Goal: Task Accomplishment & Management: Use online tool/utility

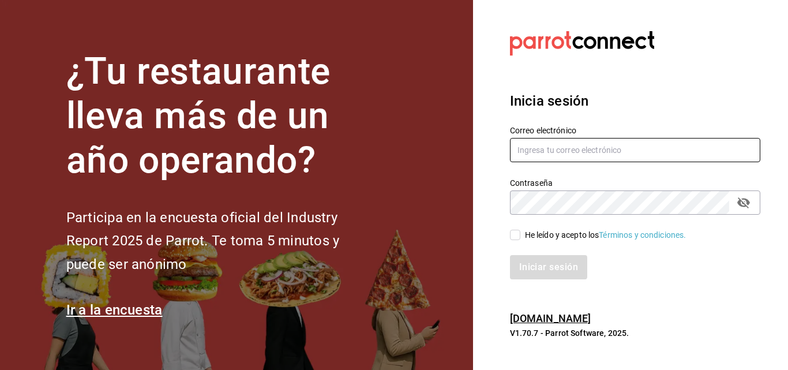
type input "[EMAIL_ADDRESS][DOMAIN_NAME]"
click at [518, 234] on input "He leído y acepto los Términos y condiciones." at bounding box center [515, 235] width 10 height 10
checkbox input "true"
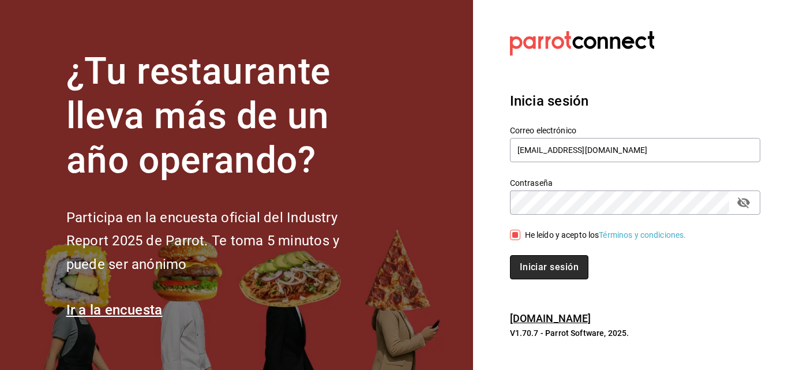
click at [525, 257] on button "Iniciar sesión" at bounding box center [549, 267] width 78 height 24
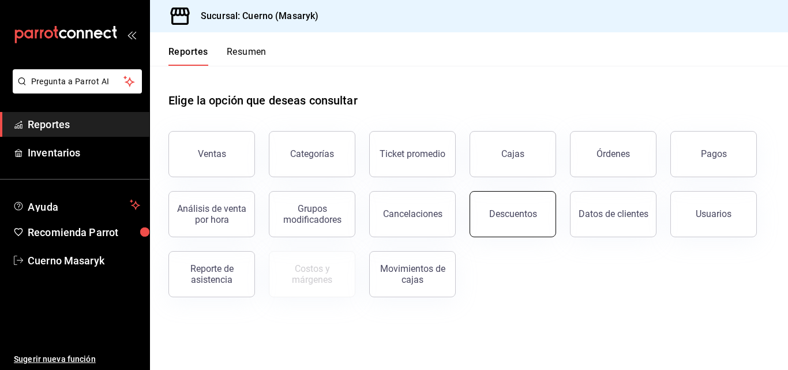
click at [490, 220] on button "Descuentos" at bounding box center [513, 214] width 87 height 46
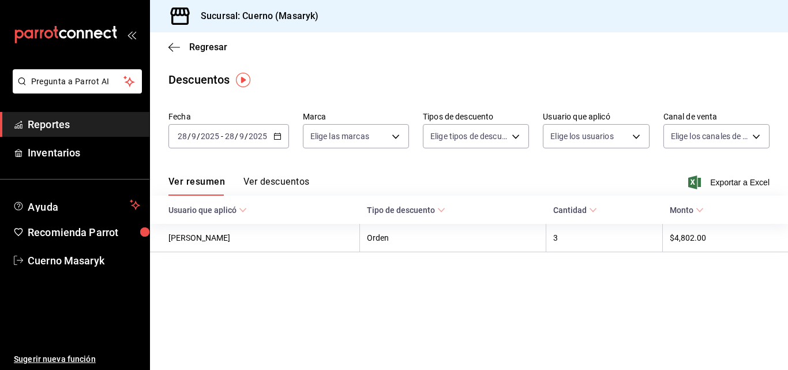
click at [275, 181] on button "Ver descuentos" at bounding box center [276, 186] width 66 height 20
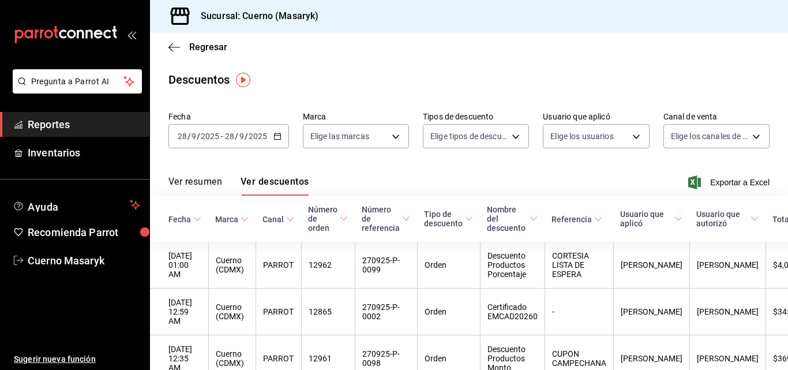
click at [275, 133] on icon "button" at bounding box center [277, 136] width 8 height 8
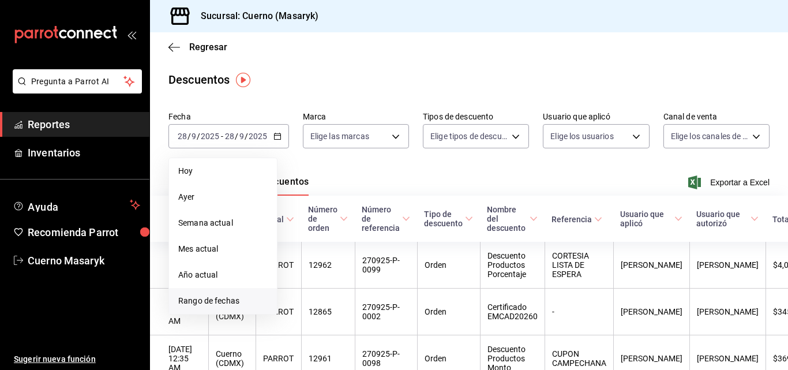
click at [220, 304] on span "Rango de fechas" at bounding box center [222, 301] width 89 height 12
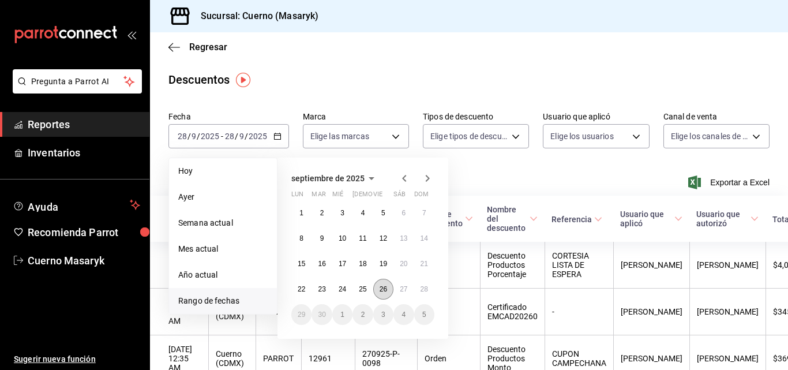
click at [380, 290] on abbr "26" at bounding box center [383, 289] width 7 height 8
click at [403, 287] on abbr "27" at bounding box center [403, 289] width 7 height 8
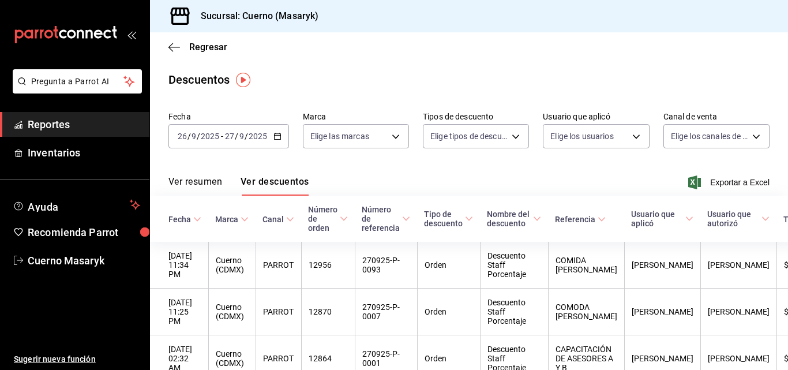
click at [278, 134] on \(Stroke\) "button" at bounding box center [277, 136] width 7 height 6
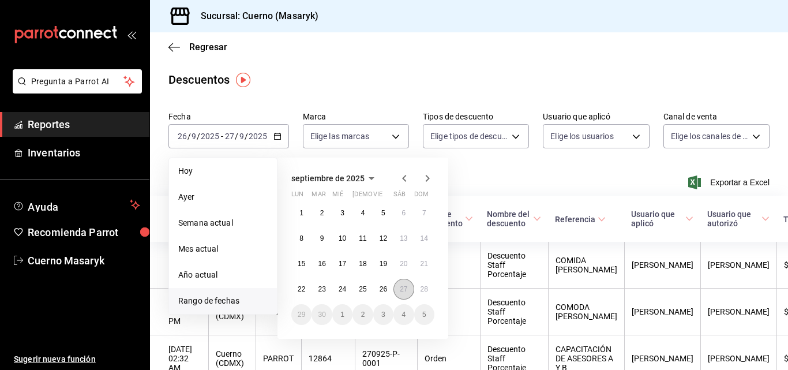
click at [402, 289] on abbr "27" at bounding box center [403, 289] width 7 height 8
click at [421, 287] on abbr "28" at bounding box center [424, 289] width 7 height 8
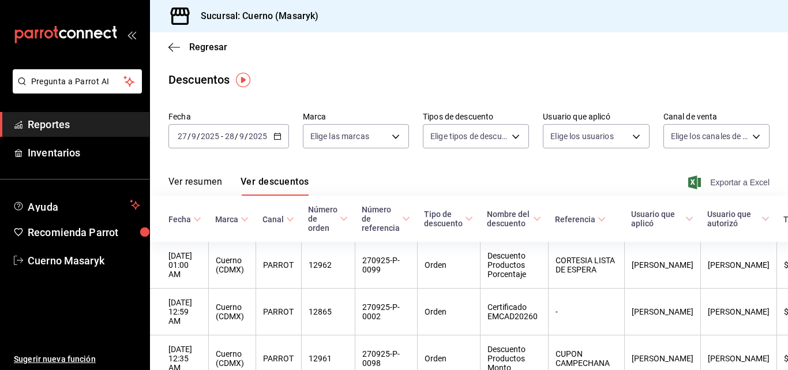
click at [718, 182] on span "Exportar a Excel" at bounding box center [730, 182] width 79 height 14
click at [208, 47] on span "Regresar" at bounding box center [208, 47] width 38 height 11
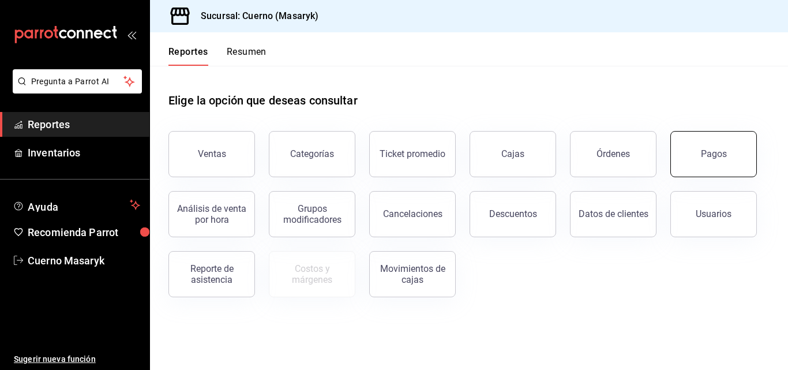
click at [734, 161] on button "Pagos" at bounding box center [713, 154] width 87 height 46
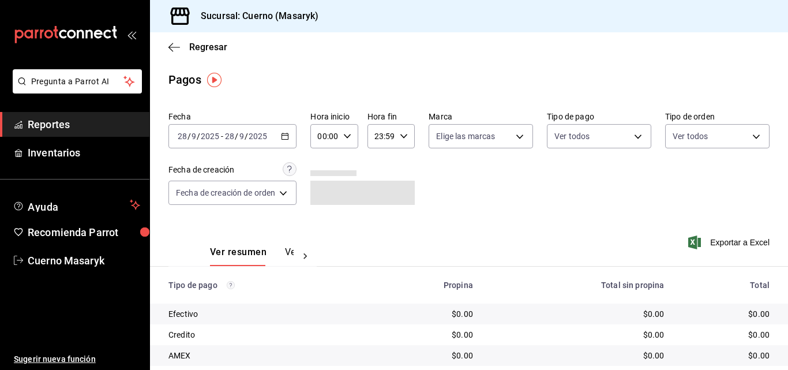
click at [286, 137] on icon "button" at bounding box center [285, 136] width 8 height 8
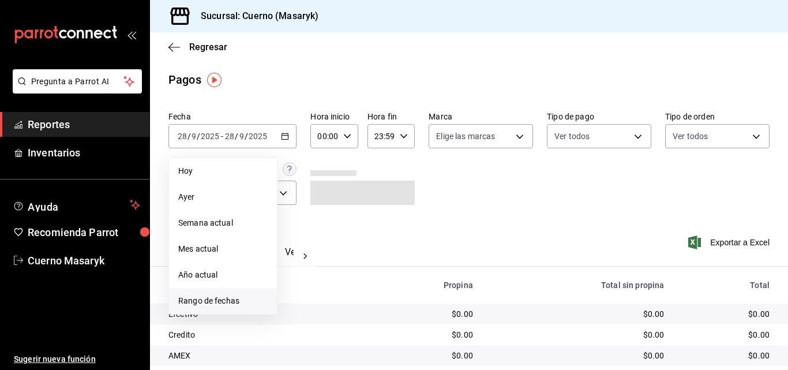
click at [223, 297] on span "Rango de fechas" at bounding box center [222, 301] width 89 height 12
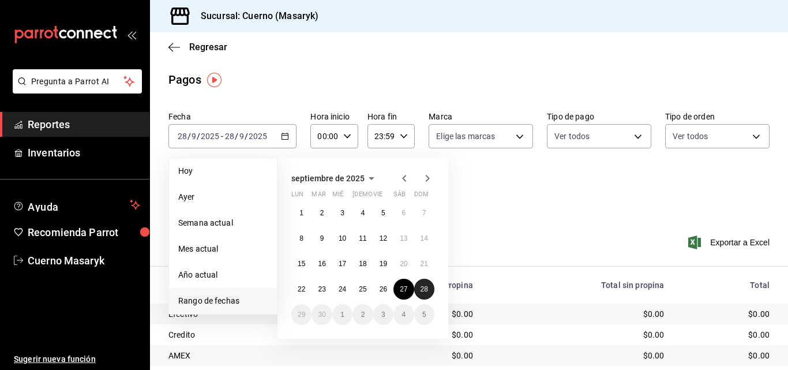
click at [423, 290] on abbr "28" at bounding box center [424, 289] width 7 height 8
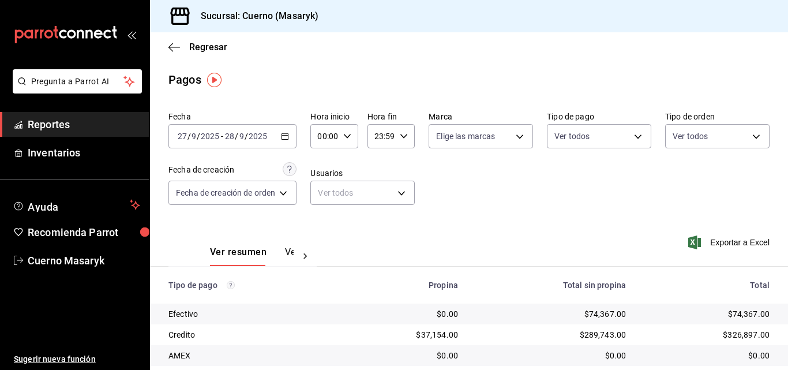
click at [350, 136] on icon "button" at bounding box center [347, 136] width 8 height 8
click at [325, 188] on span "05" at bounding box center [323, 188] width 5 height 9
type input "05:00"
click at [402, 137] on div at bounding box center [394, 185] width 788 height 370
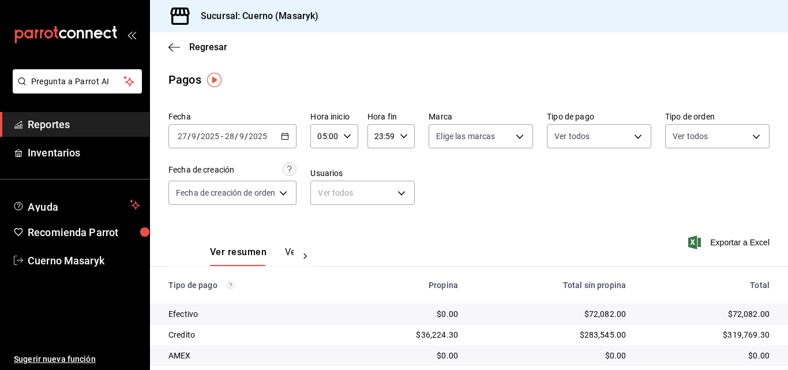
click at [402, 137] on \(Stroke\) "button" at bounding box center [403, 136] width 7 height 4
click at [378, 164] on span "04" at bounding box center [379, 165] width 5 height 9
type input "04:59"
click at [464, 174] on div at bounding box center [394, 185] width 788 height 370
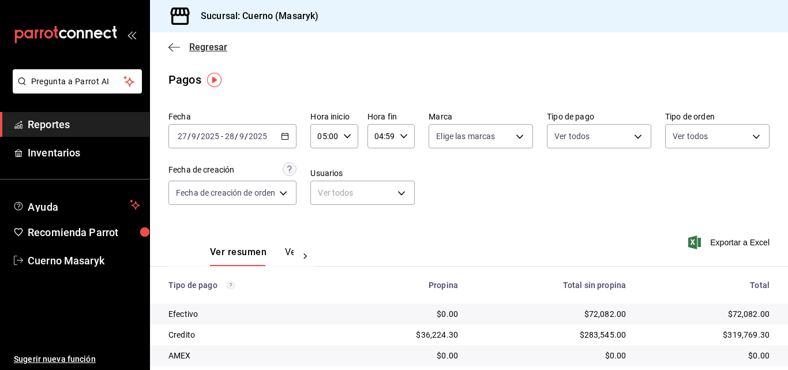
click at [196, 48] on span "Regresar" at bounding box center [208, 47] width 38 height 11
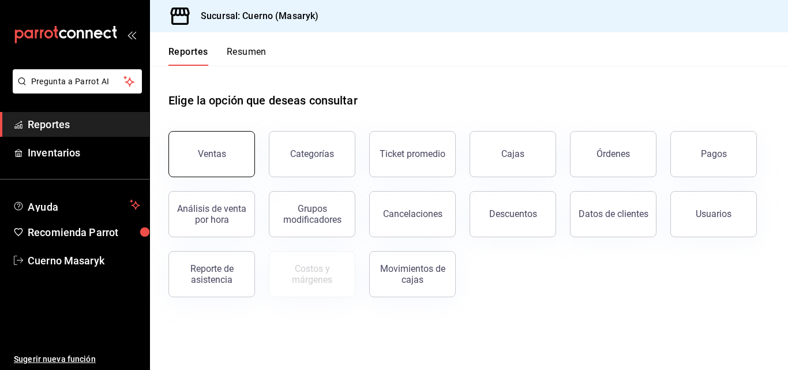
click at [224, 148] on button "Ventas" at bounding box center [211, 154] width 87 height 46
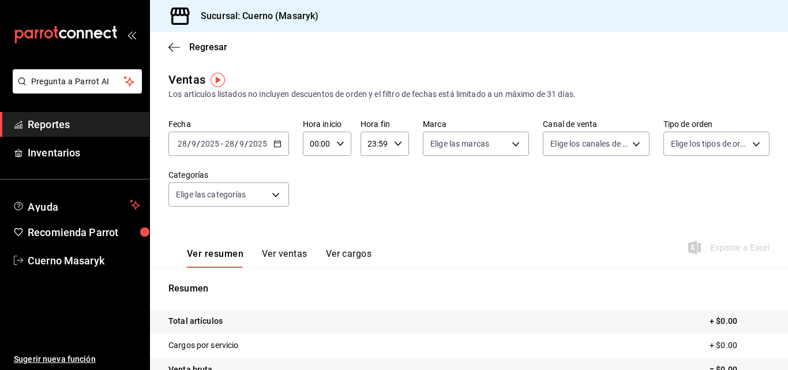
click at [275, 145] on icon "button" at bounding box center [277, 144] width 8 height 8
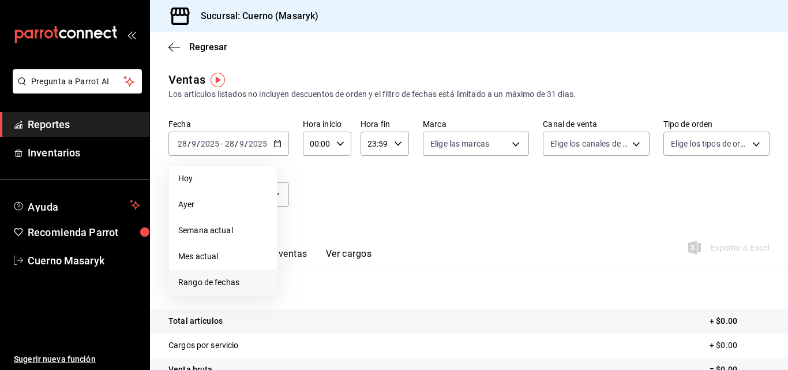
click at [211, 282] on span "Rango de fechas" at bounding box center [222, 282] width 89 height 12
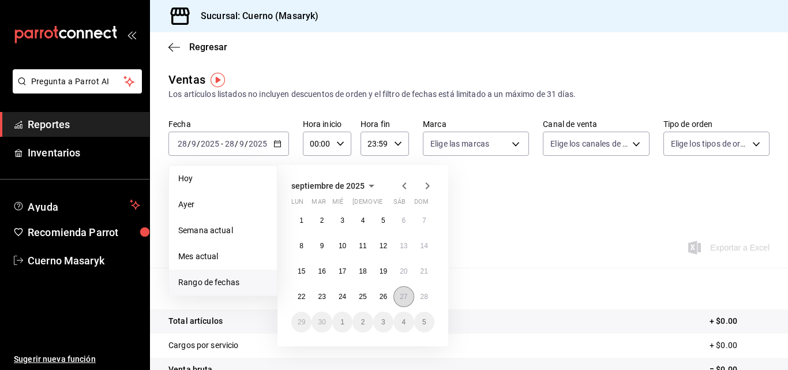
click at [400, 296] on abbr "27" at bounding box center [403, 296] width 7 height 8
click at [422, 298] on abbr "28" at bounding box center [424, 296] width 7 height 8
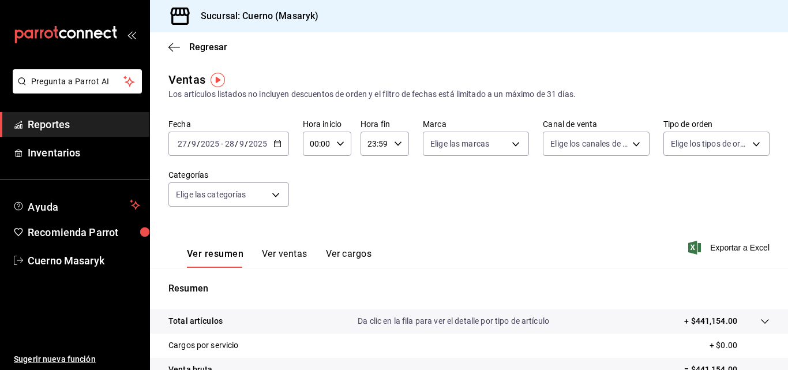
click at [342, 144] on icon "button" at bounding box center [340, 144] width 8 height 8
click at [313, 198] on span "05" at bounding box center [314, 196] width 5 height 9
type input "05:00"
click at [396, 143] on div at bounding box center [394, 185] width 788 height 370
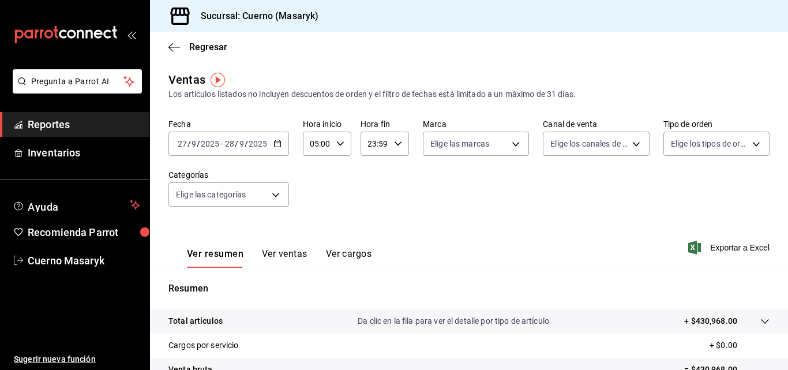
click at [394, 145] on icon "button" at bounding box center [398, 144] width 8 height 8
click at [373, 172] on span "04" at bounding box center [370, 172] width 5 height 9
type input "04:59"
click at [520, 193] on div at bounding box center [394, 185] width 788 height 370
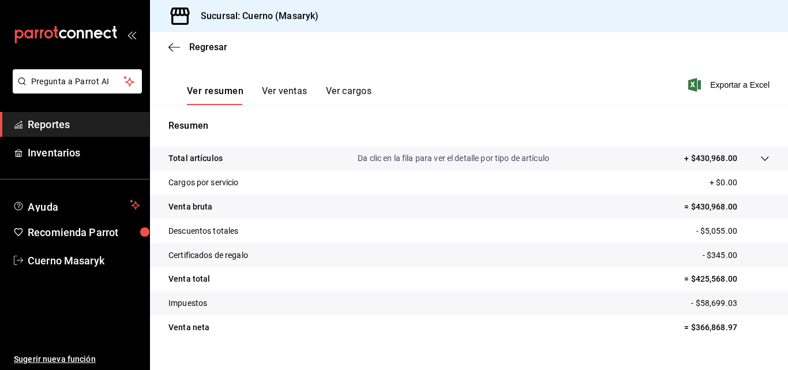
scroll to position [173, 0]
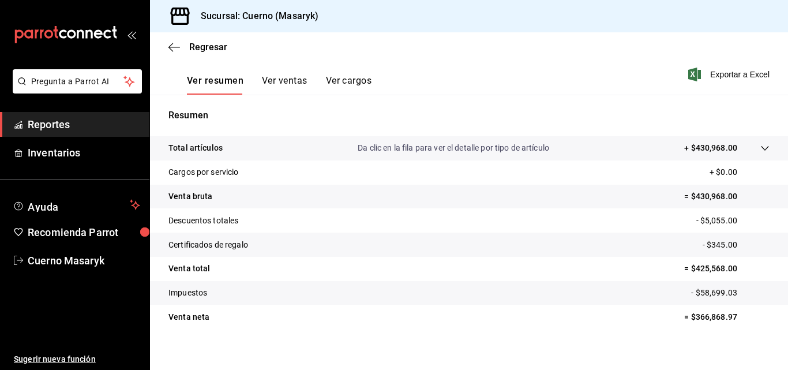
click at [760, 149] on icon at bounding box center [764, 148] width 9 height 9
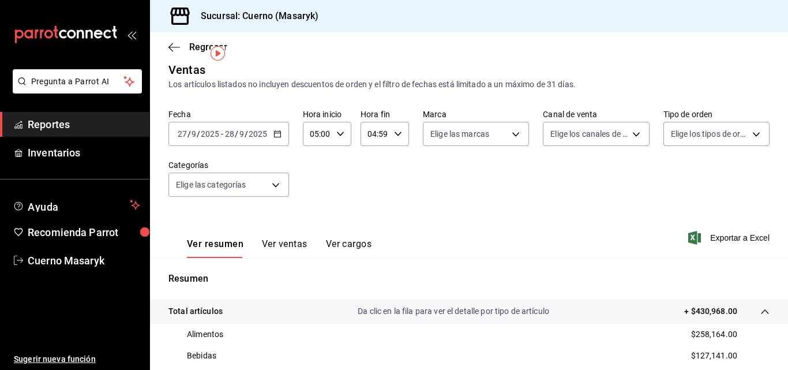
scroll to position [0, 0]
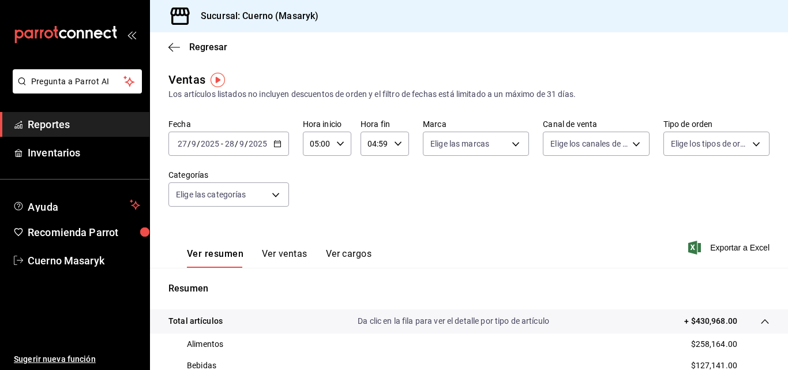
click at [270, 253] on button "Ver ventas" at bounding box center [285, 258] width 46 height 20
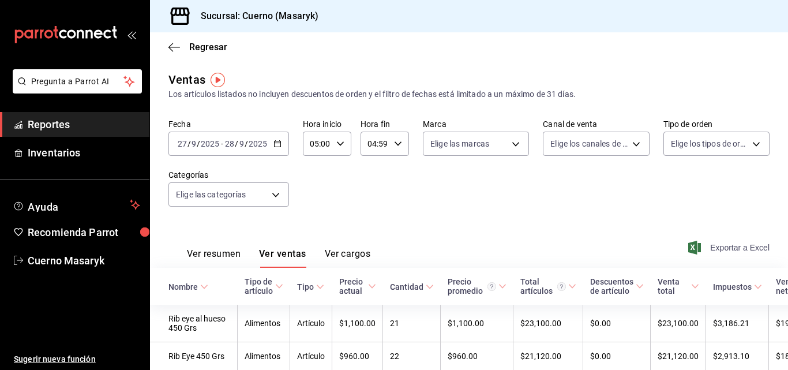
click at [738, 243] on span "Exportar a Excel" at bounding box center [730, 248] width 79 height 14
